Goal: Task Accomplishment & Management: Use online tool/utility

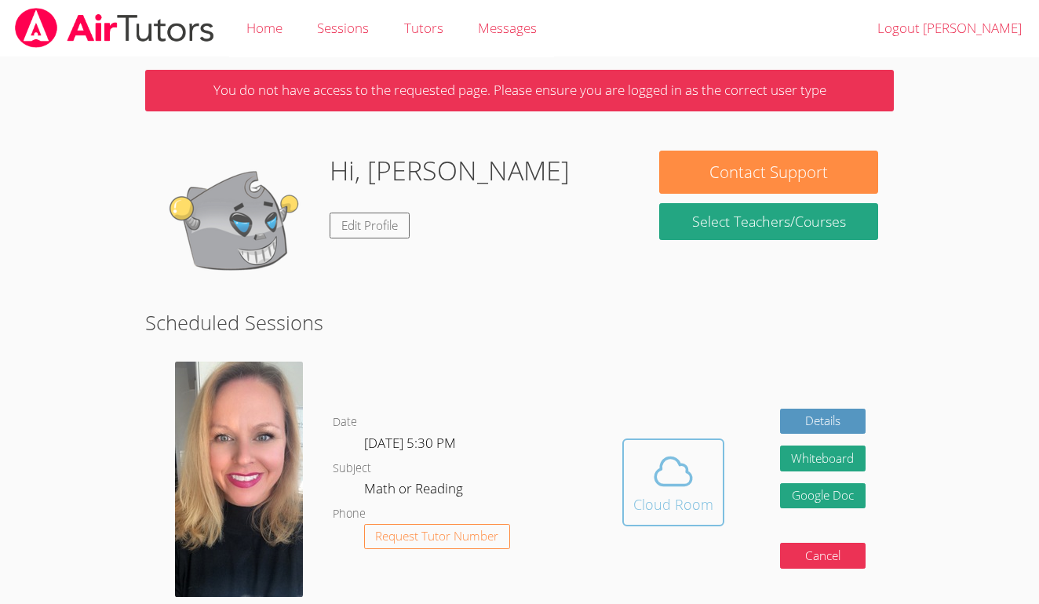
click at [626, 445] on button "Cloud Room" at bounding box center [673, 483] width 102 height 88
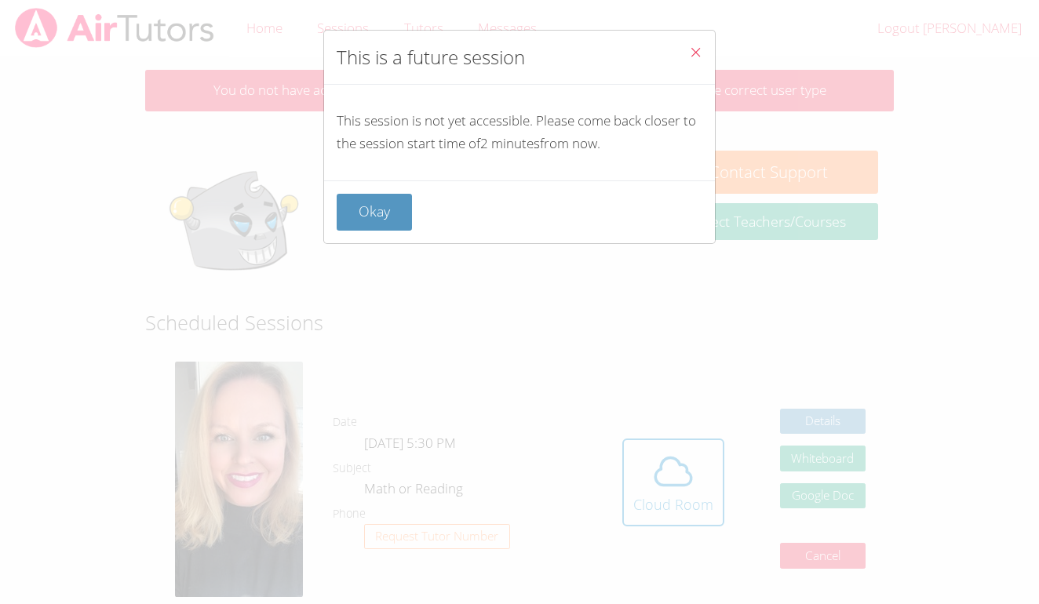
click at [698, 56] on icon "Close" at bounding box center [695, 52] width 13 height 13
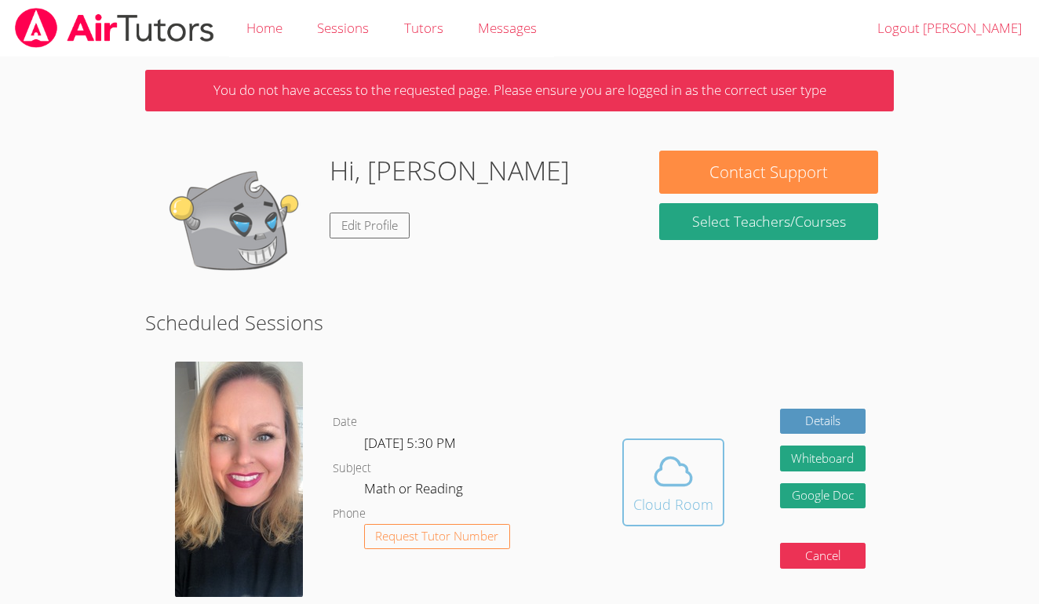
click at [668, 476] on icon at bounding box center [673, 472] width 44 height 44
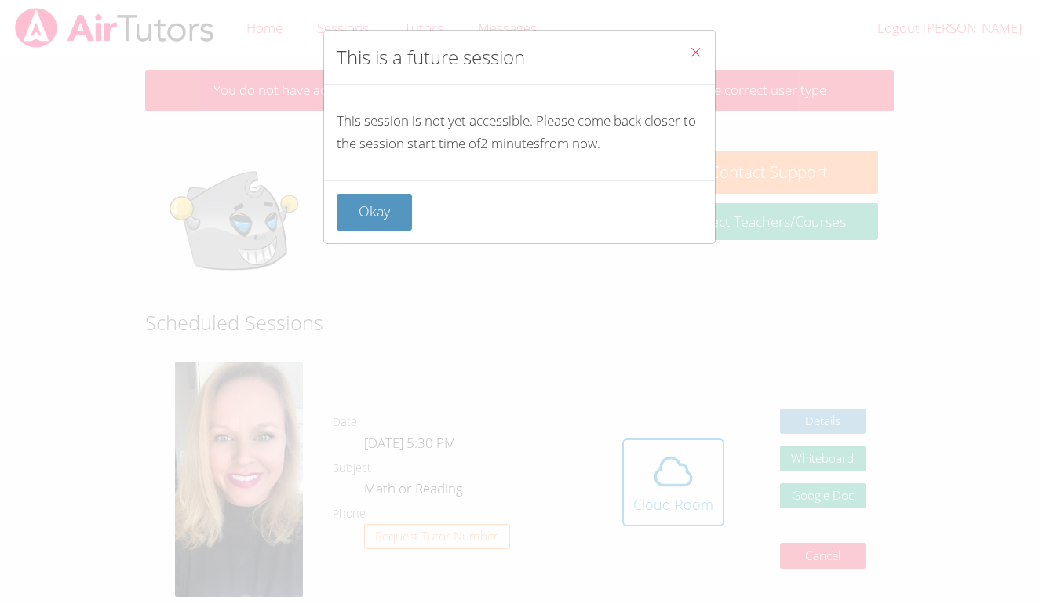
click at [694, 53] on icon "Close" at bounding box center [695, 52] width 13 height 13
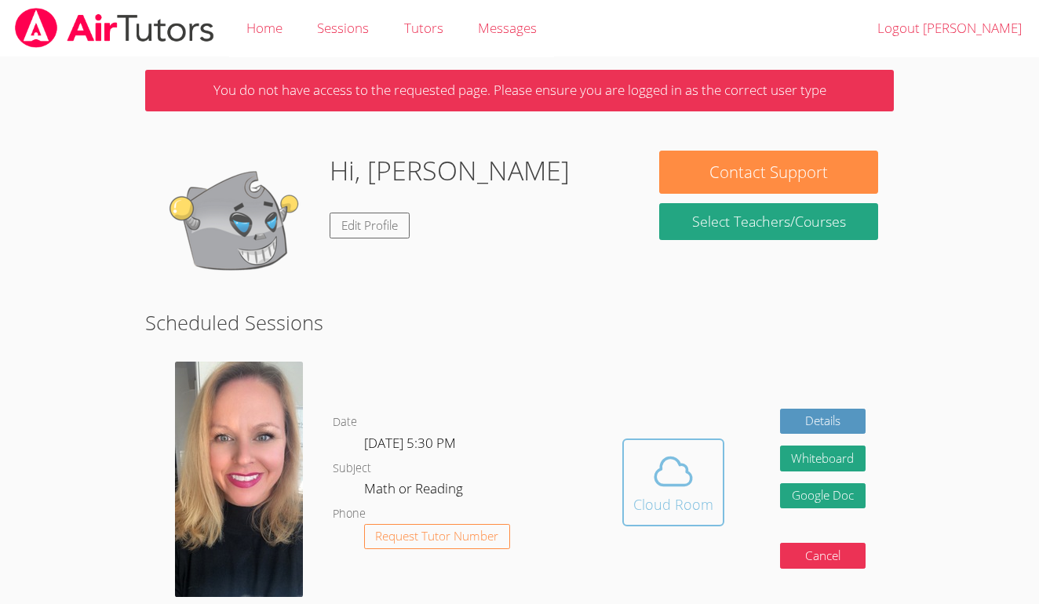
click at [691, 461] on icon at bounding box center [673, 472] width 44 height 44
click at [651, 475] on icon at bounding box center [673, 472] width 44 height 44
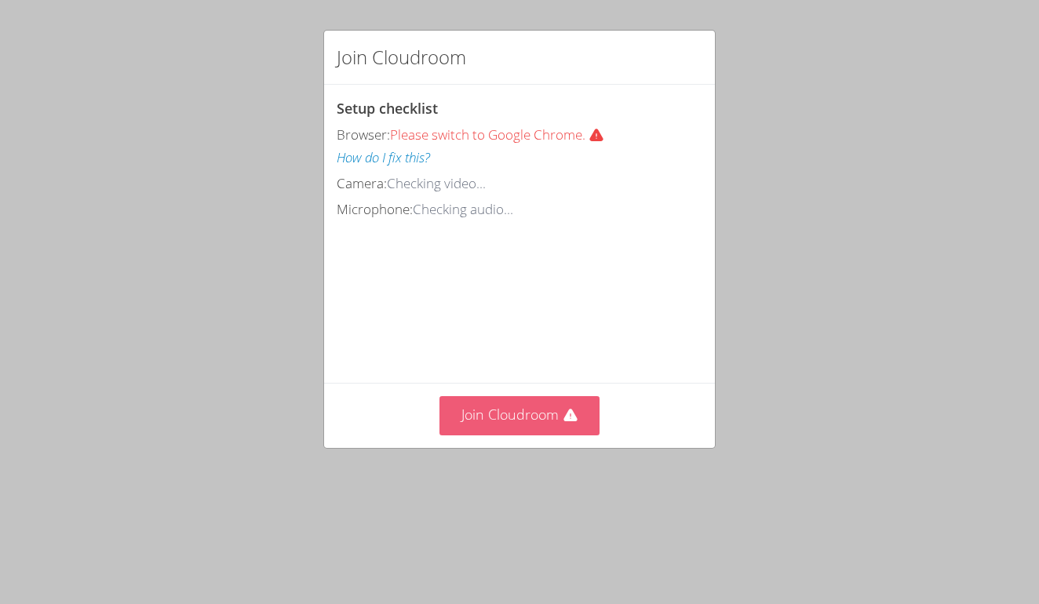
click at [0, 0] on div "Setup checklist Browser: Please switch to Google Chrome. How do I fix this? Cam…" at bounding box center [0, 0] width 0 height 0
click at [553, 435] on button "Join Cloudroom" at bounding box center [519, 415] width 161 height 38
click at [537, 401] on button "Join Cloudroom" at bounding box center [519, 415] width 161 height 38
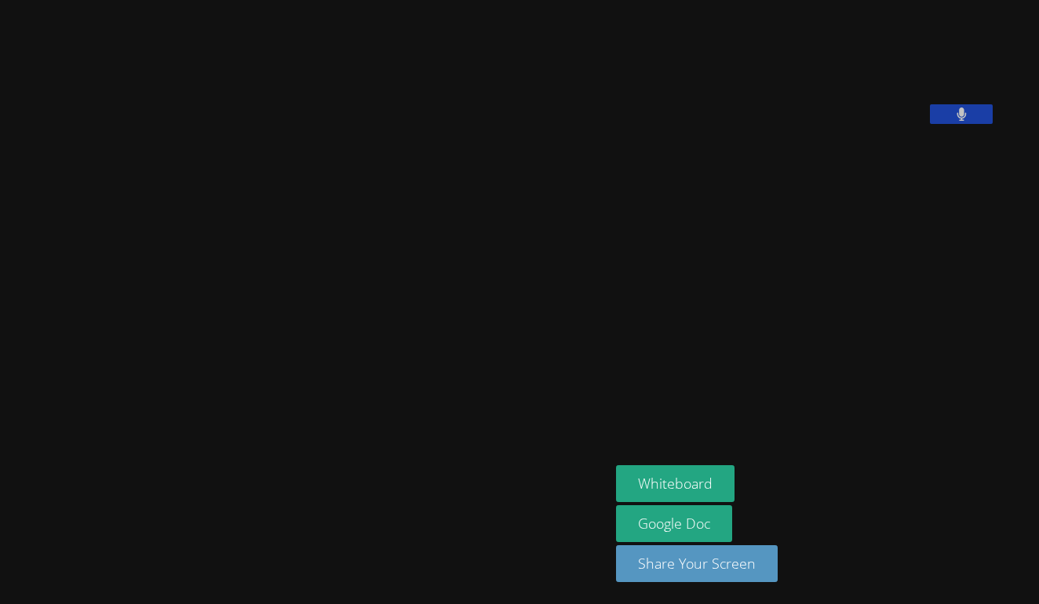
click at [971, 124] on button at bounding box center [961, 114] width 63 height 20
click at [930, 124] on button at bounding box center [961, 114] width 63 height 20
click at [976, 124] on button at bounding box center [961, 114] width 63 height 20
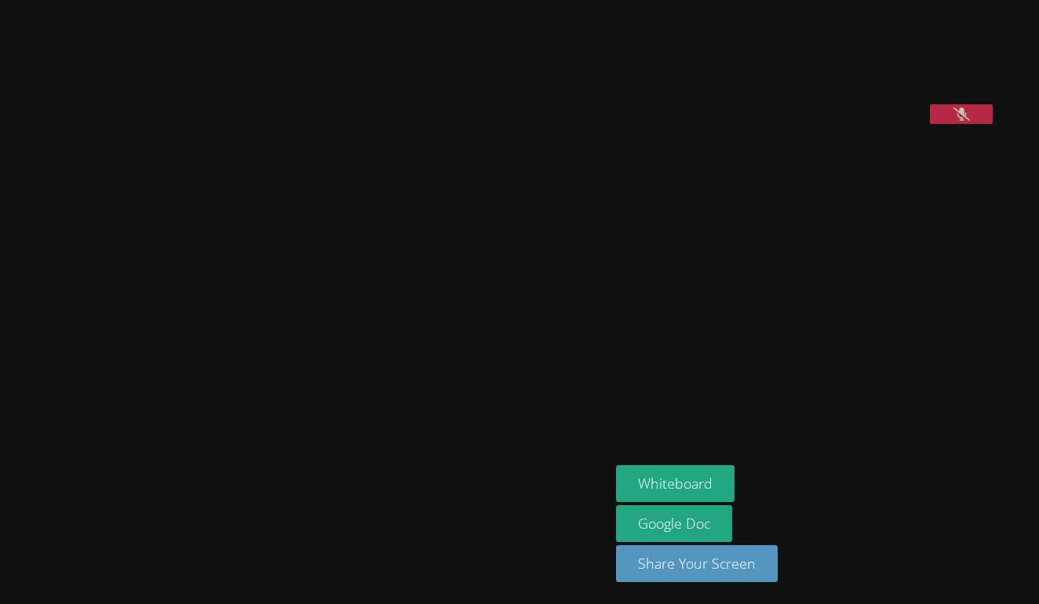
click at [974, 124] on button at bounding box center [961, 114] width 63 height 20
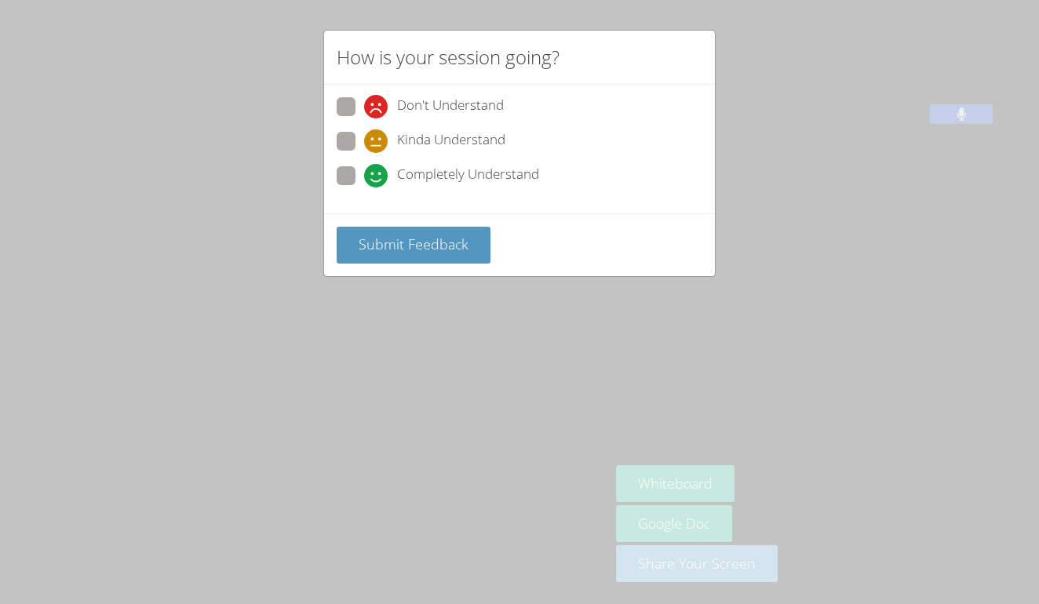
click at [364, 188] on span at bounding box center [364, 188] width 0 height 0
click at [364, 166] on input "Completely Understand" at bounding box center [370, 172] width 13 height 13
radio input "true"
click at [394, 250] on span "Submit Feedback" at bounding box center [414, 244] width 110 height 19
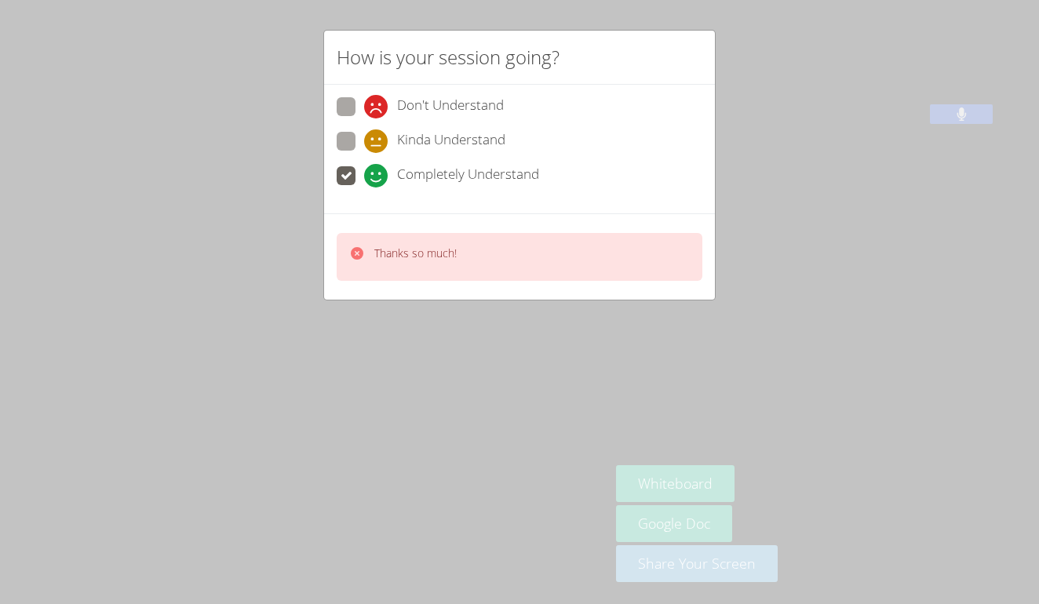
click at [422, 308] on div "How is your session going? Don't Understand Kinda Understand Completely Underst…" at bounding box center [519, 302] width 1039 height 604
